Goal: Information Seeking & Learning: Learn about a topic

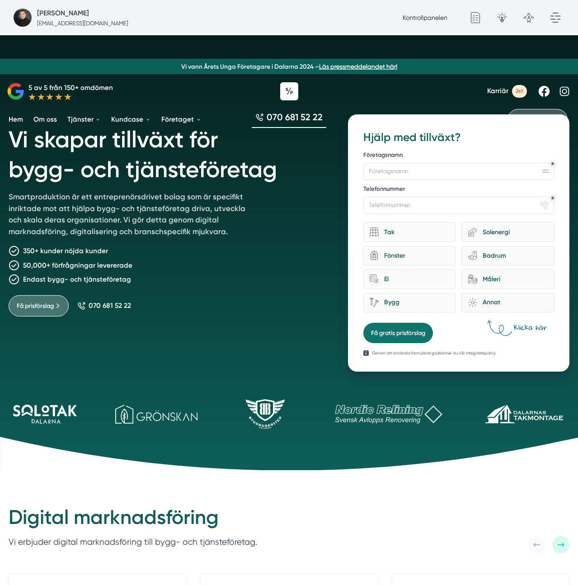
click at [275, 242] on div "Vi skapar tillväxt för bygg- och tjänsteföretag Smartproduktion är ett entrepre…" at bounding box center [168, 242] width 319 height 257
click at [445, 22] on div "Kontrollpanelen" at bounding box center [425, 18] width 52 height 10
drag, startPoint x: 446, startPoint y: 19, endPoint x: 449, endPoint y: 6, distance: 13.9
click at [446, 19] on link "Kontrollpanelen" at bounding box center [425, 17] width 45 height 7
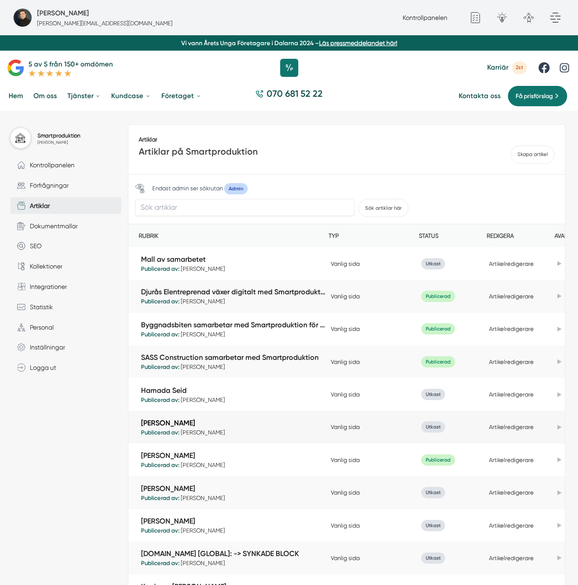
click at [172, 423] on link "[PERSON_NAME]" at bounding box center [233, 423] width 185 height 10
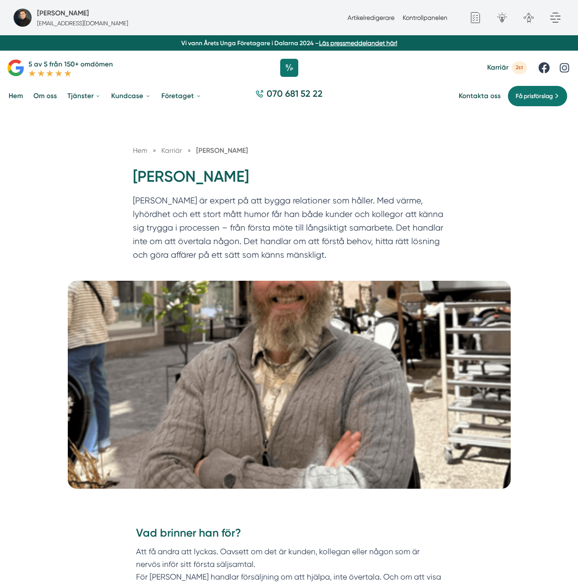
click at [324, 240] on p "Johan är expert på att bygga relationer som håller. Med värme, lyhördhet och et…" at bounding box center [289, 230] width 313 height 72
click at [361, 207] on p "Johan är expert på att bygga relationer som håller. Med värme, lyhördhet och et…" at bounding box center [289, 230] width 313 height 72
click at [279, 221] on p "Johan är expert på att bygga relationer som håller. Med värme, lyhördhet och et…" at bounding box center [289, 230] width 313 height 72
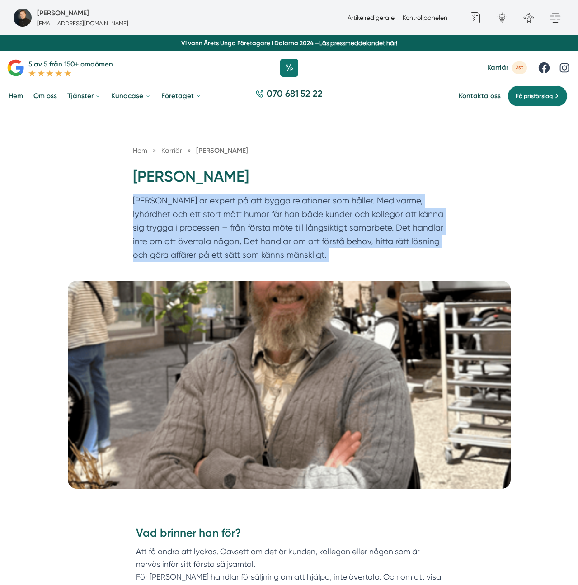
click at [279, 221] on p "Johan är expert på att bygga relationer som håller. Med värme, lyhördhet och et…" at bounding box center [289, 230] width 313 height 72
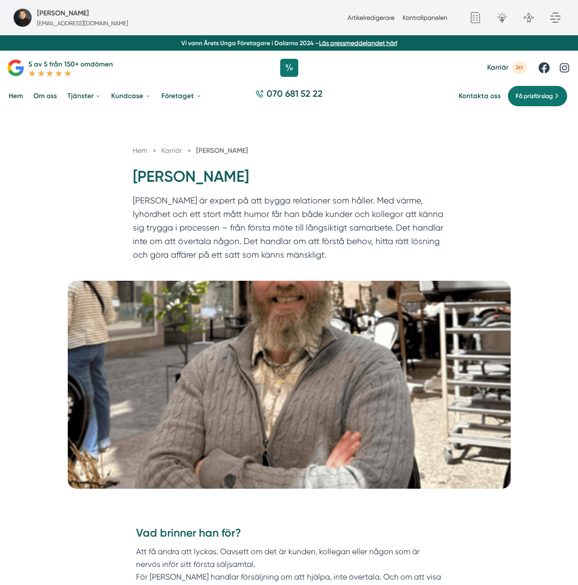
click at [279, 221] on p "Johan är expert på att bygga relationer som håller. Med värme, lyhördhet och et…" at bounding box center [289, 230] width 313 height 72
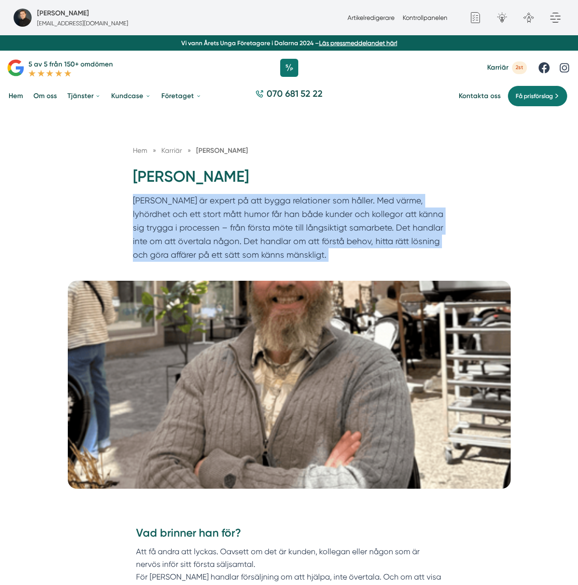
click at [279, 221] on p "Johan är expert på att bygga relationer som håller. Med värme, lyhördhet och et…" at bounding box center [289, 230] width 313 height 72
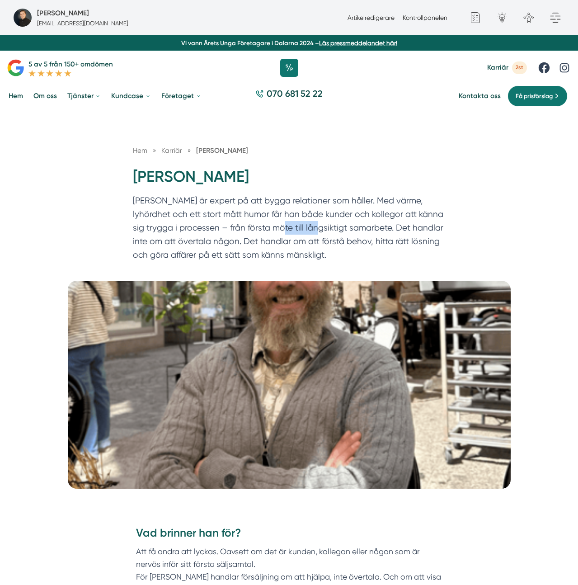
click at [279, 221] on p "Johan är expert på att bygga relationer som håller. Med värme, lyhördhet och et…" at bounding box center [289, 230] width 313 height 72
click at [337, 252] on p "Johan är expert på att bygga relationer som håller. Med värme, lyhördhet och et…" at bounding box center [289, 230] width 313 height 72
click at [363, 207] on p "Johan är expert på att bygga relationer som håller. Med värme, lyhördhet och et…" at bounding box center [289, 230] width 313 height 72
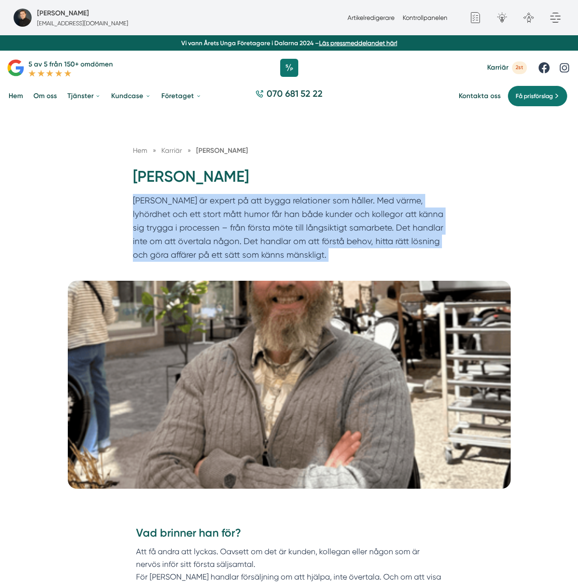
click at [362, 207] on p "Johan är expert på att bygga relationer som håller. Med värme, lyhördhet och et…" at bounding box center [289, 230] width 313 height 72
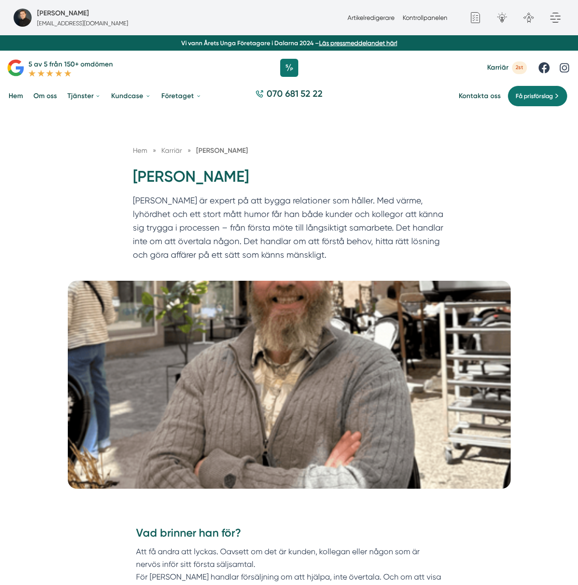
click at [268, 172] on h1 "[PERSON_NAME]" at bounding box center [289, 180] width 313 height 28
click at [331, 158] on div "Hem » Karriär » Johan Norén" at bounding box center [289, 155] width 313 height 21
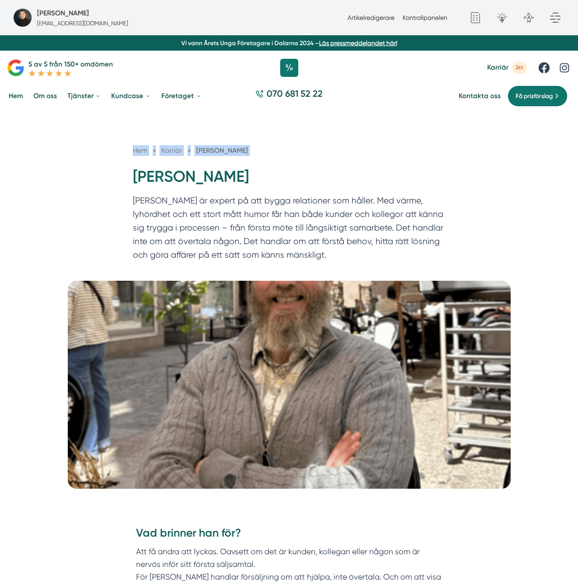
click at [331, 158] on div "Hem » Karriär » Johan Norén" at bounding box center [289, 155] width 313 height 21
click at [311, 179] on h1 "[PERSON_NAME]" at bounding box center [289, 180] width 313 height 28
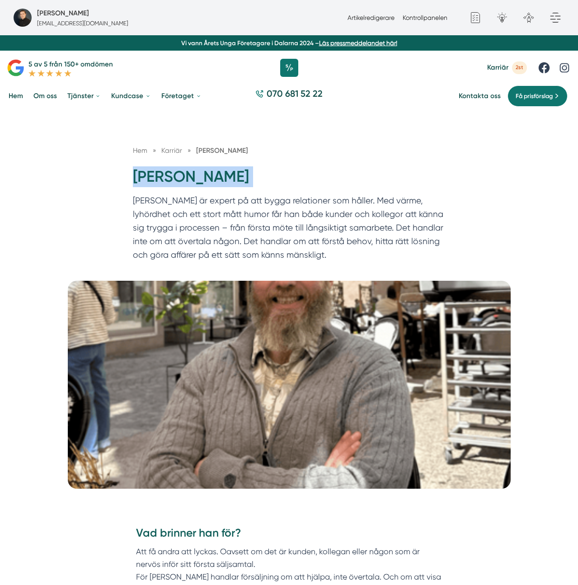
click at [311, 179] on h1 "[PERSON_NAME]" at bounding box center [289, 180] width 313 height 28
click at [263, 208] on p "Johan är expert på att bygga relationer som håller. Med värme, lyhördhet och et…" at bounding box center [289, 230] width 313 height 72
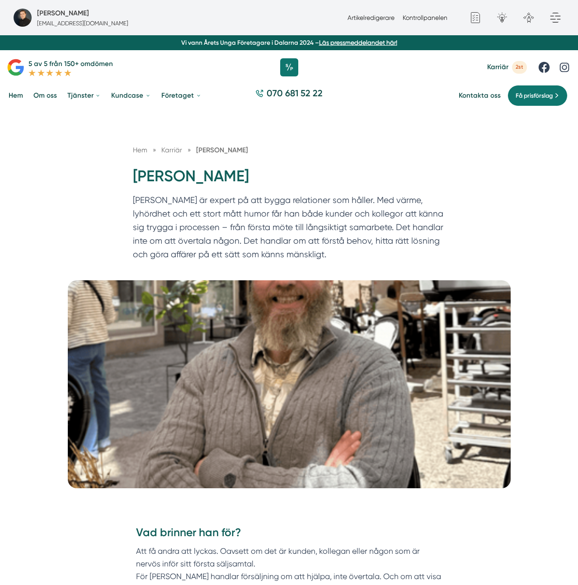
click at [263, 208] on p "Johan är expert på att bygga relationer som håller. Med värme, lyhördhet och et…" at bounding box center [289, 229] width 313 height 72
click at [139, 201] on p "Johan är expert på att bygga relationer som håller. Med värme, lyhördhet och et…" at bounding box center [289, 229] width 313 height 72
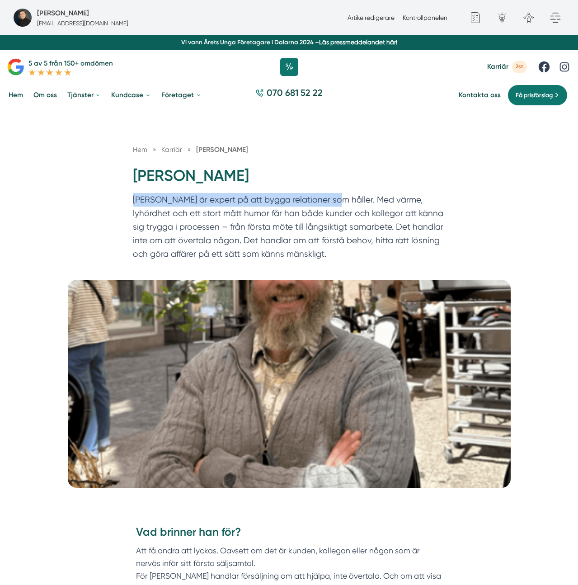
click at [319, 199] on p "Johan är expert på att bygga relationer som håller. Med värme, lyhördhet och et…" at bounding box center [289, 229] width 313 height 72
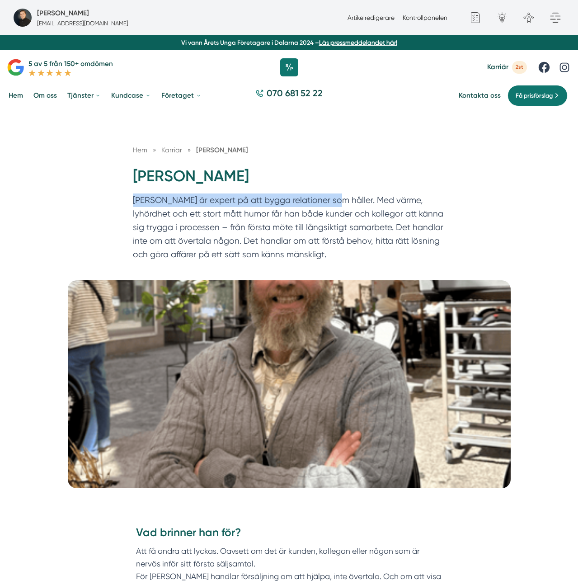
click at [297, 206] on p "Johan är expert på att bygga relationer som håller. Med värme, lyhördhet och et…" at bounding box center [289, 229] width 313 height 72
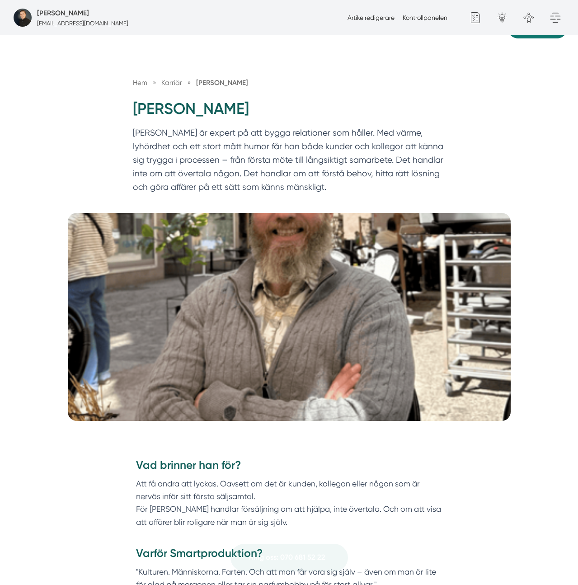
scroll to position [68, 0]
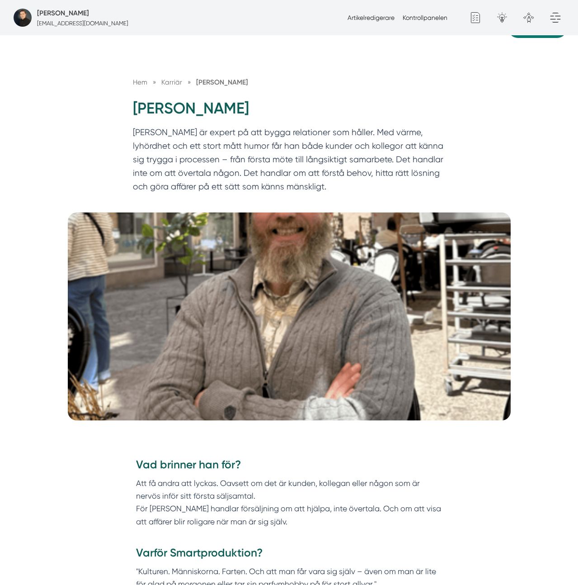
click at [340, 138] on p "Johan är expert på att bygga relationer som håller. Med värme, lyhördhet och et…" at bounding box center [289, 162] width 313 height 72
click at [320, 133] on p "Johan är expert på att bygga relationer som håller. Med värme, lyhördhet och et…" at bounding box center [289, 162] width 313 height 72
click at [145, 129] on p "Johan är expert på att bygga relationer som håller. Med värme, lyhördhet och et…" at bounding box center [289, 162] width 313 height 72
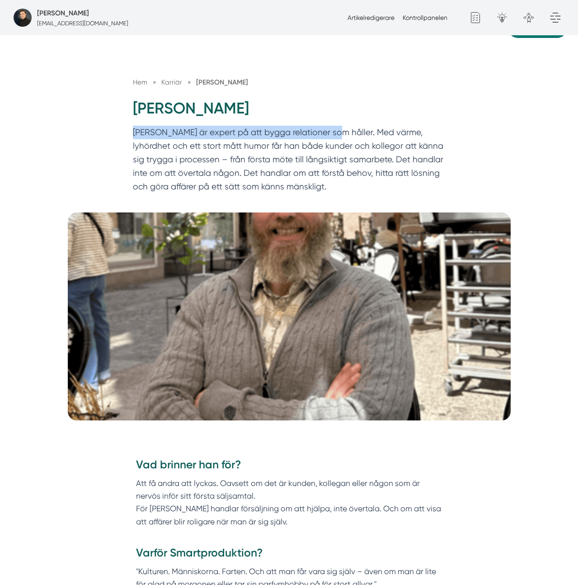
click at [327, 130] on p "Johan är expert på att bygga relationer som håller. Med värme, lyhördhet och et…" at bounding box center [289, 162] width 313 height 72
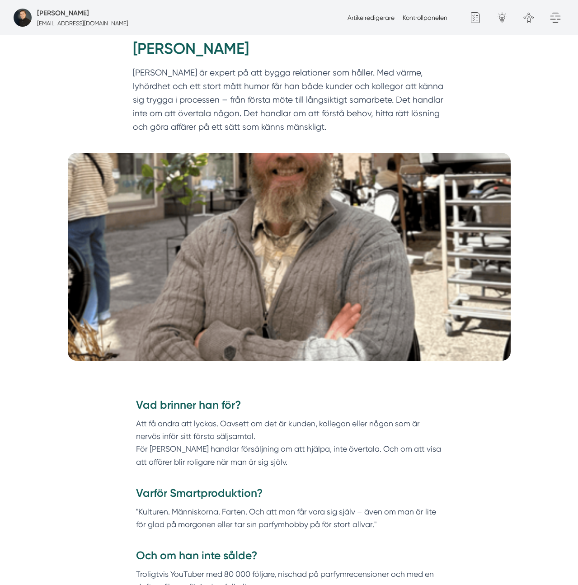
click at [351, 130] on p "Johan är expert på att bygga relationer som håller. Med värme, lyhördhet och et…" at bounding box center [289, 102] width 313 height 72
